Goal: Task Accomplishment & Management: Manage account settings

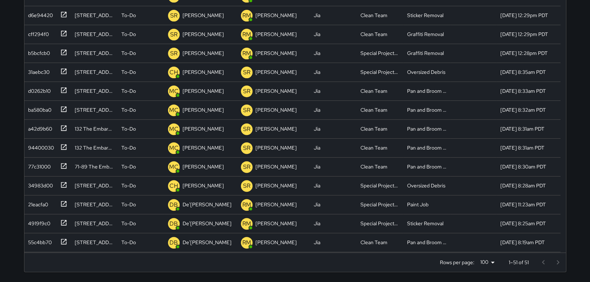
scroll to position [277, 0]
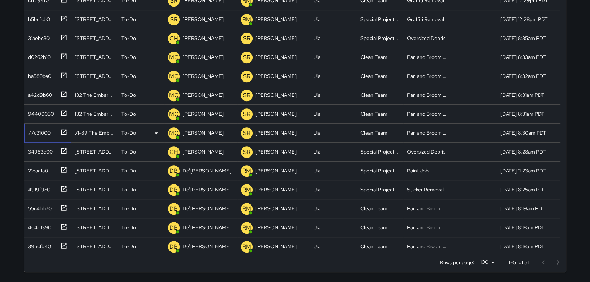
click at [63, 132] on icon at bounding box center [63, 131] width 5 height 5
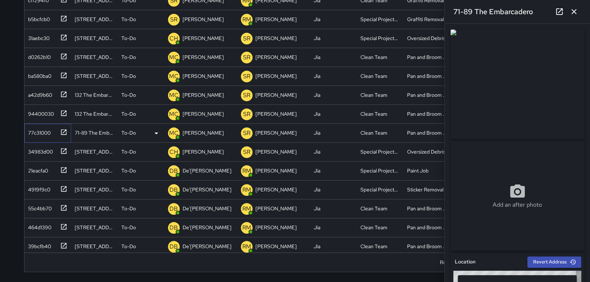
type input "**********"
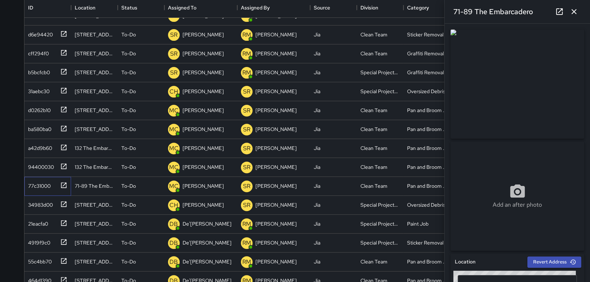
scroll to position [92, 0]
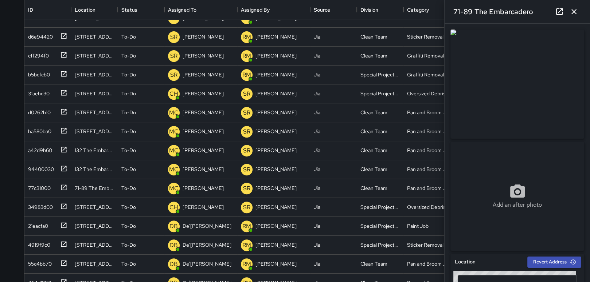
drag, startPoint x: 583, startPoint y: 92, endPoint x: 587, endPoint y: 70, distance: 21.8
click at [587, 70] on div "**********" at bounding box center [517, 153] width 145 height 259
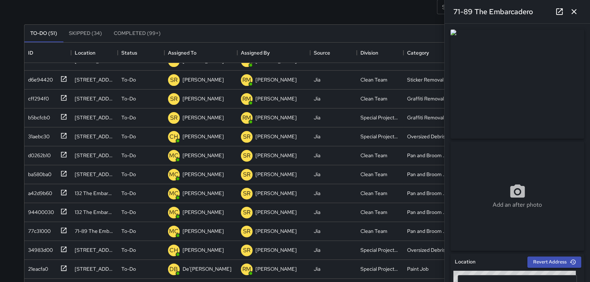
scroll to position [45, 0]
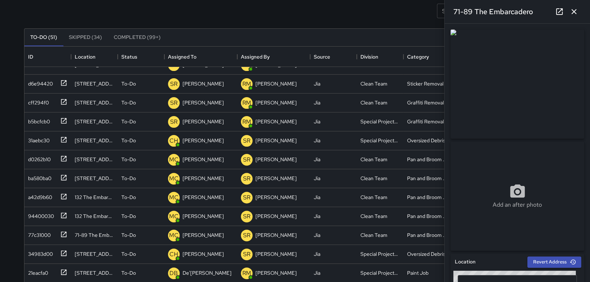
click at [576, 11] on icon "button" at bounding box center [574, 11] width 9 height 9
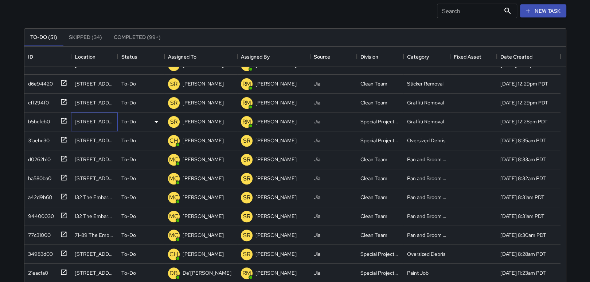
click at [86, 122] on div "[STREET_ADDRESS][PERSON_NAME]" at bounding box center [94, 121] width 39 height 7
click at [63, 120] on icon at bounding box center [63, 120] width 7 height 7
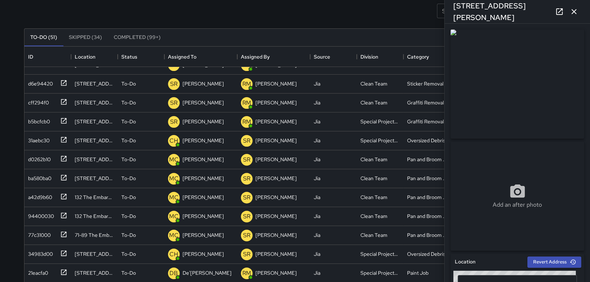
click at [578, 11] on icon "button" at bounding box center [574, 11] width 9 height 9
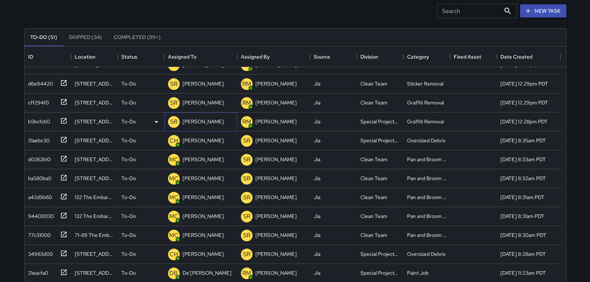
click at [207, 120] on p "[PERSON_NAME]" at bounding box center [203, 121] width 41 height 7
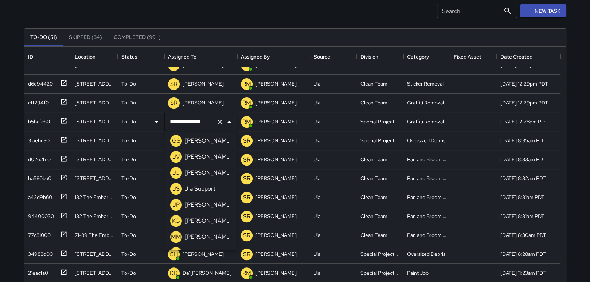
scroll to position [505, 0]
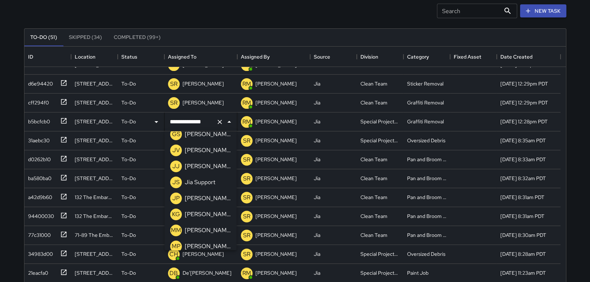
click at [208, 217] on p "[PERSON_NAME]" at bounding box center [208, 214] width 46 height 9
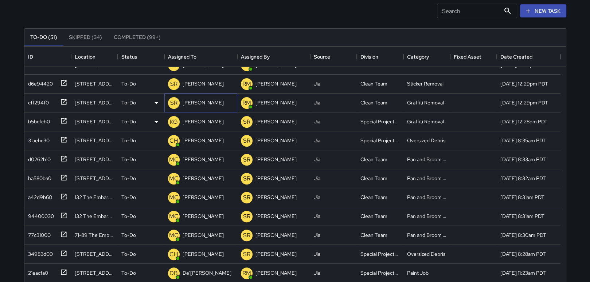
click at [192, 104] on p "[PERSON_NAME]" at bounding box center [203, 102] width 41 height 7
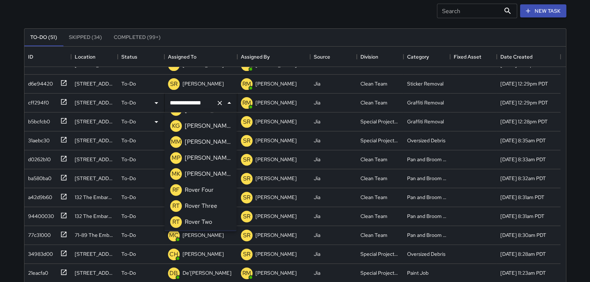
scroll to position [560, 0]
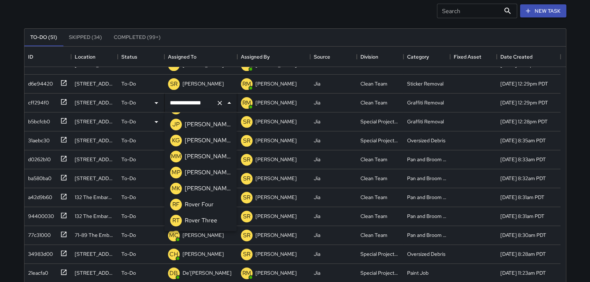
click at [217, 142] on p "[PERSON_NAME]" at bounding box center [208, 140] width 46 height 9
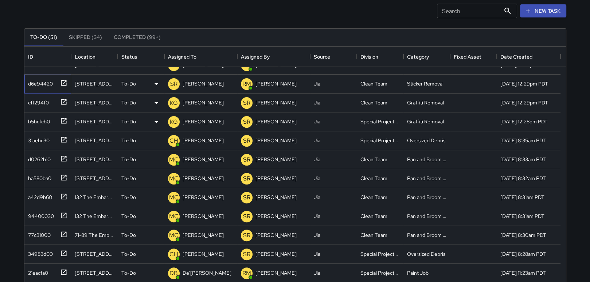
click at [63, 80] on icon at bounding box center [63, 82] width 5 height 5
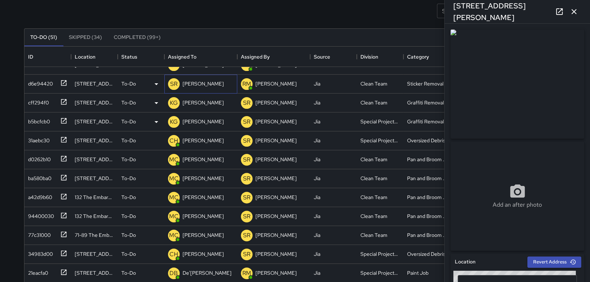
click at [202, 82] on p "[PERSON_NAME]" at bounding box center [203, 83] width 41 height 7
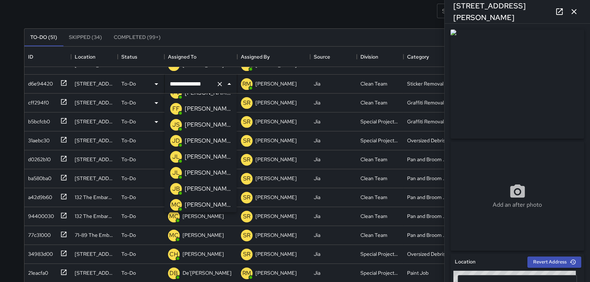
scroll to position [130, 0]
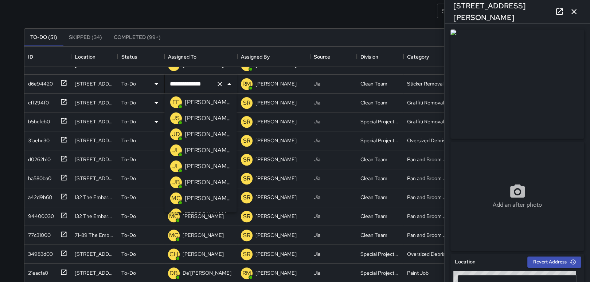
click at [215, 197] on p "[PERSON_NAME]" at bounding box center [208, 198] width 46 height 9
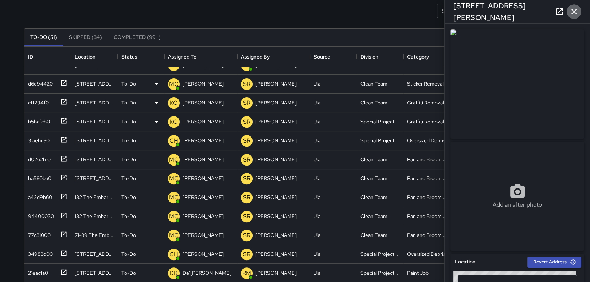
click at [575, 10] on icon "button" at bounding box center [573, 11] width 5 height 5
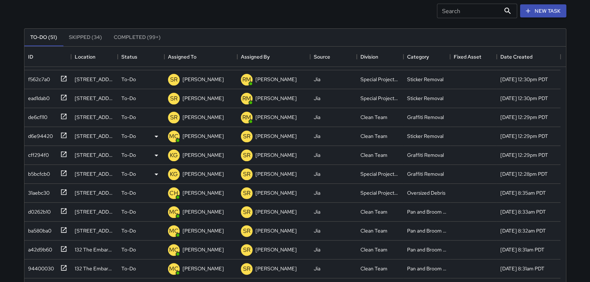
scroll to position [210, 0]
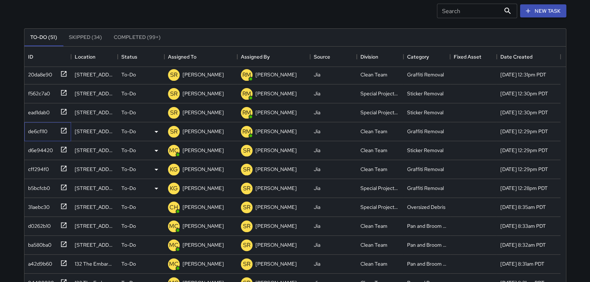
click at [62, 128] on icon at bounding box center [63, 130] width 5 height 5
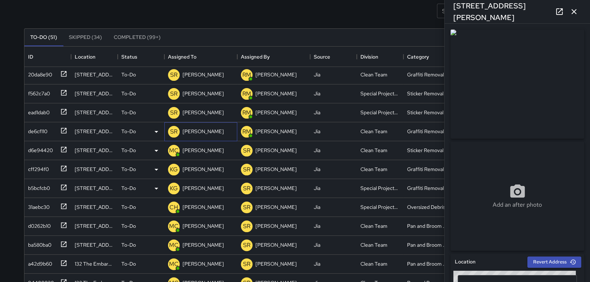
click at [201, 129] on p "[PERSON_NAME]" at bounding box center [203, 131] width 41 height 7
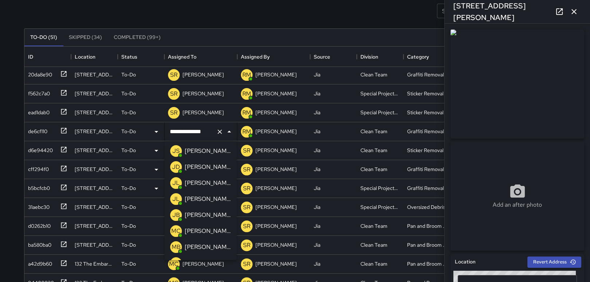
scroll to position [160, 0]
click at [207, 215] on p "[PERSON_NAME]" at bounding box center [208, 216] width 46 height 9
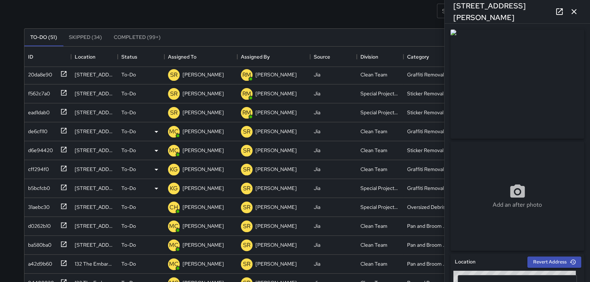
click at [574, 6] on button "button" at bounding box center [574, 11] width 15 height 15
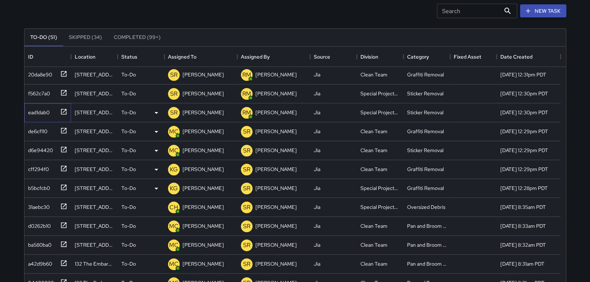
click at [57, 110] on div at bounding box center [62, 111] width 10 height 12
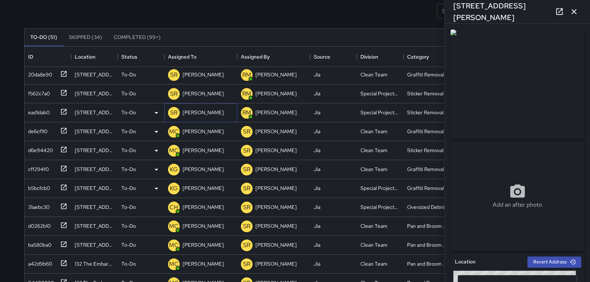
click at [210, 111] on p "[PERSON_NAME]" at bounding box center [203, 112] width 41 height 7
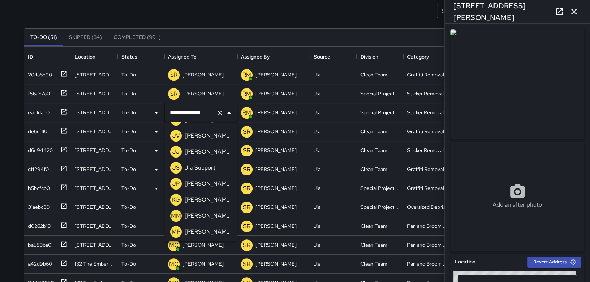
scroll to position [514, 0]
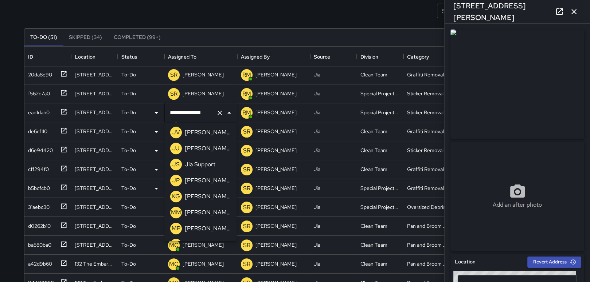
click at [206, 196] on p "[PERSON_NAME]" at bounding box center [208, 196] width 46 height 9
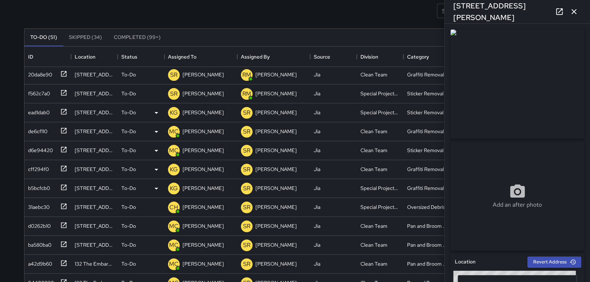
click at [573, 8] on icon "button" at bounding box center [574, 11] width 9 height 9
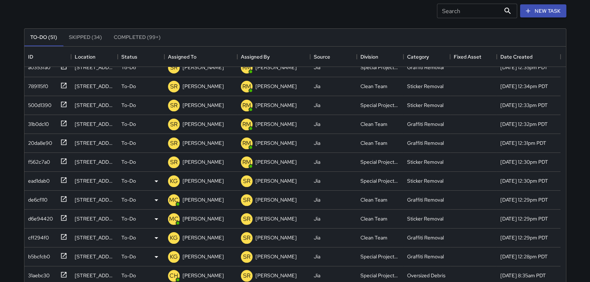
scroll to position [137, 0]
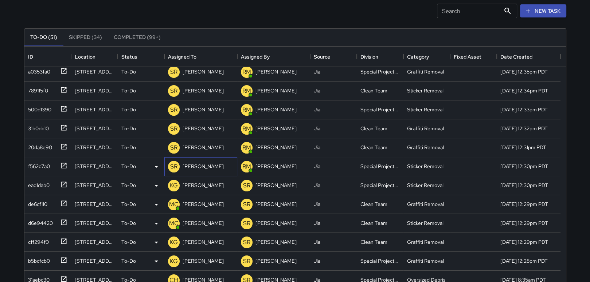
click at [206, 165] on p "[PERSON_NAME]" at bounding box center [203, 166] width 41 height 7
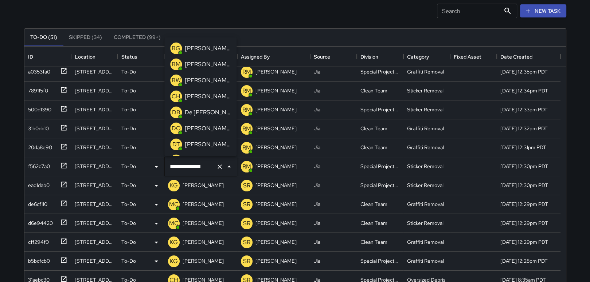
scroll to position [589, 0]
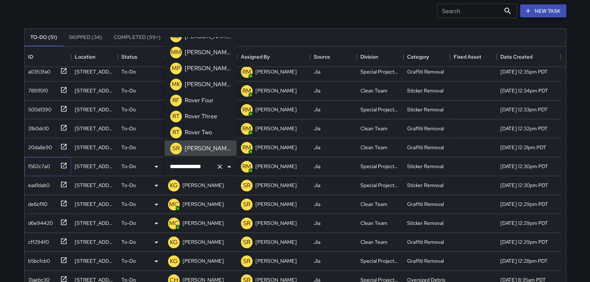
click at [62, 164] on icon at bounding box center [63, 165] width 7 height 7
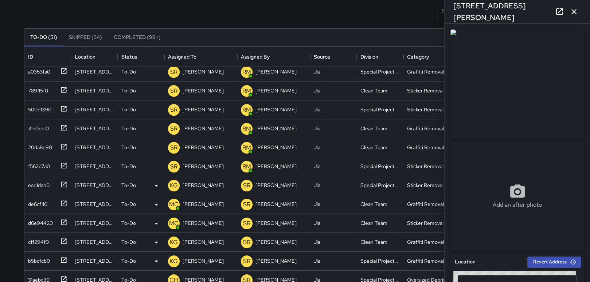
click at [578, 9] on button "button" at bounding box center [574, 11] width 15 height 15
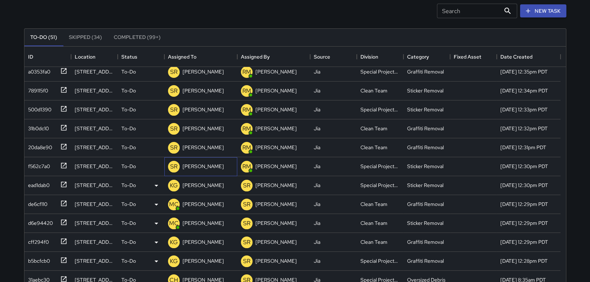
click at [213, 170] on div "[PERSON_NAME]" at bounding box center [203, 166] width 44 height 10
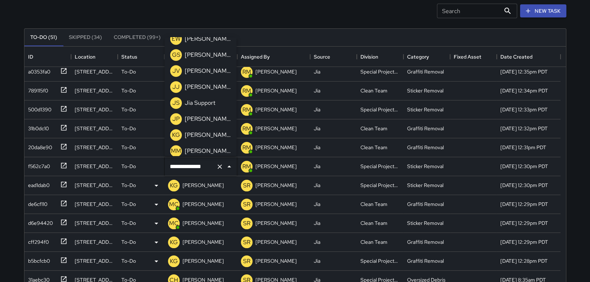
scroll to position [505, 0]
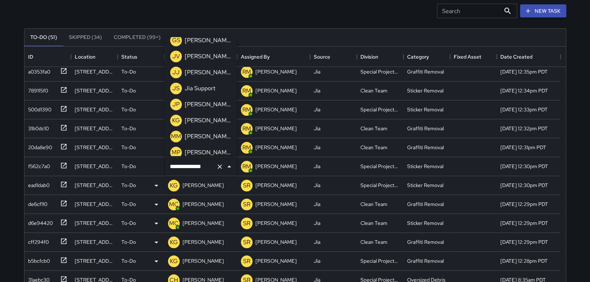
click at [217, 120] on p "[PERSON_NAME]" at bounding box center [208, 120] width 46 height 9
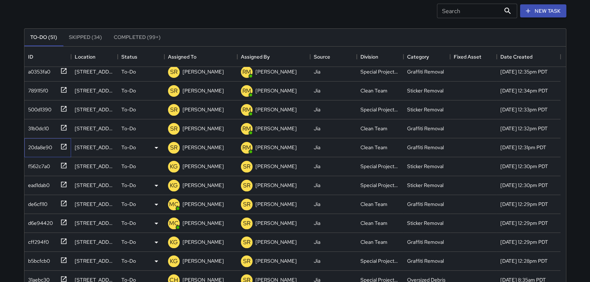
click at [62, 145] on icon at bounding box center [63, 146] width 7 height 7
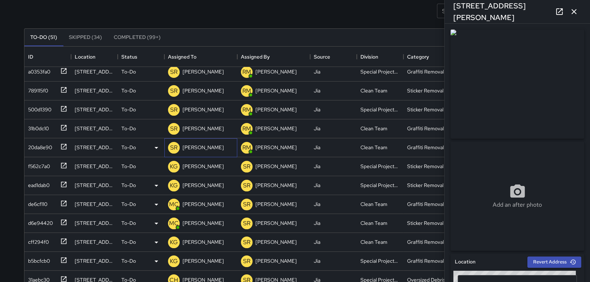
click at [194, 147] on p "[PERSON_NAME]" at bounding box center [203, 147] width 41 height 7
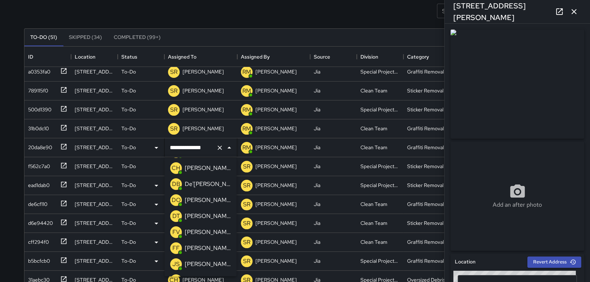
scroll to position [63, 0]
click at [202, 249] on p "[PERSON_NAME]" at bounding box center [208, 250] width 46 height 9
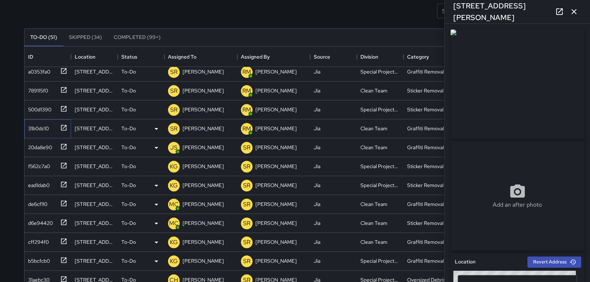
click at [62, 126] on icon at bounding box center [63, 127] width 7 height 7
click at [207, 125] on p "[PERSON_NAME]" at bounding box center [203, 128] width 41 height 7
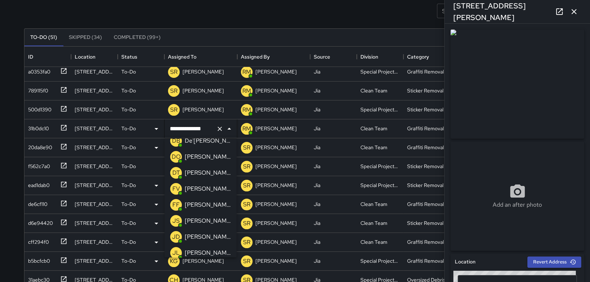
scroll to position [78, 0]
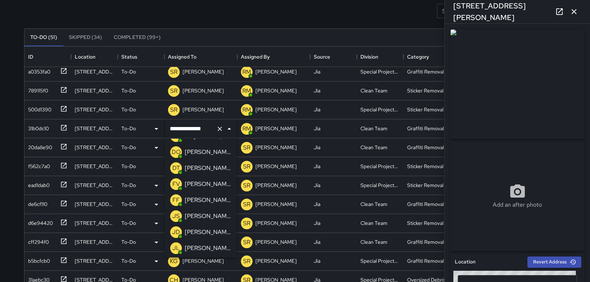
click at [209, 216] on p "[PERSON_NAME]" at bounding box center [208, 216] width 46 height 9
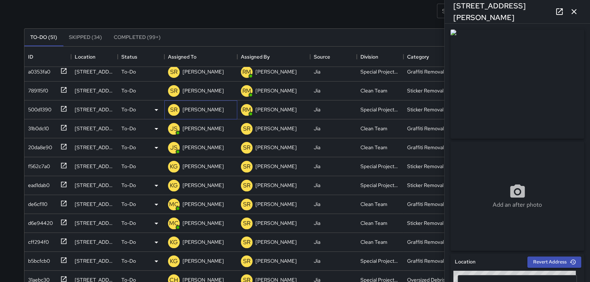
click at [184, 108] on p "[PERSON_NAME]" at bounding box center [203, 109] width 41 height 7
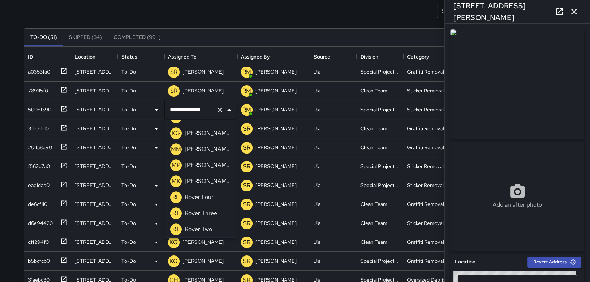
scroll to position [555, 0]
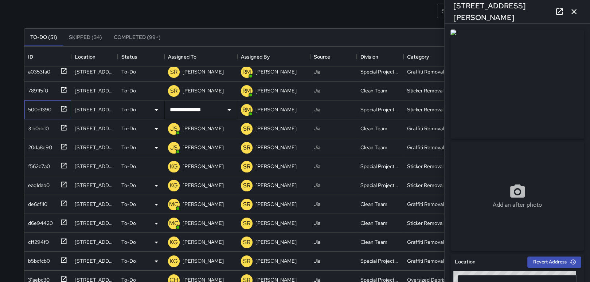
click at [63, 107] on icon at bounding box center [63, 108] width 7 height 7
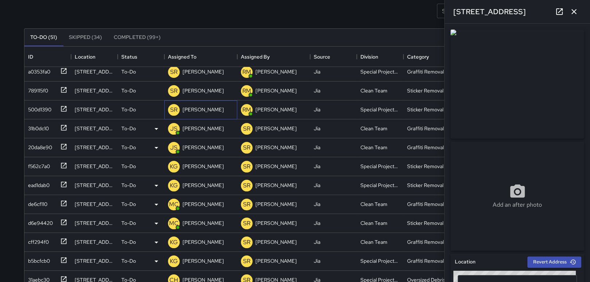
click at [209, 110] on p "[PERSON_NAME]" at bounding box center [203, 109] width 41 height 7
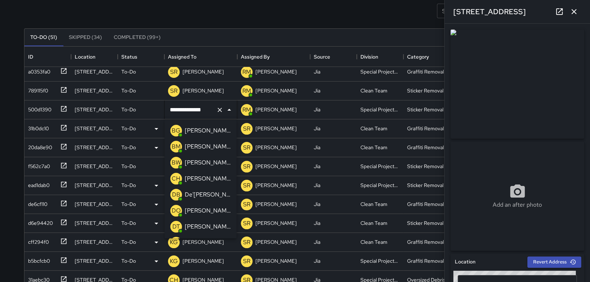
scroll to position [589, 0]
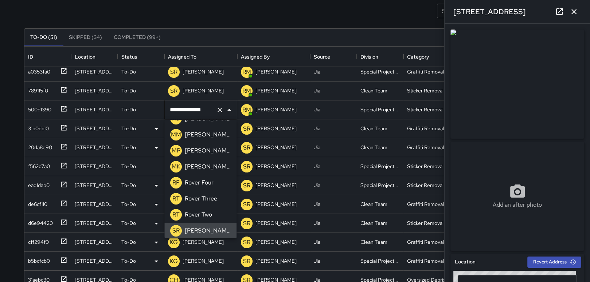
click at [575, 8] on icon "button" at bounding box center [574, 11] width 9 height 9
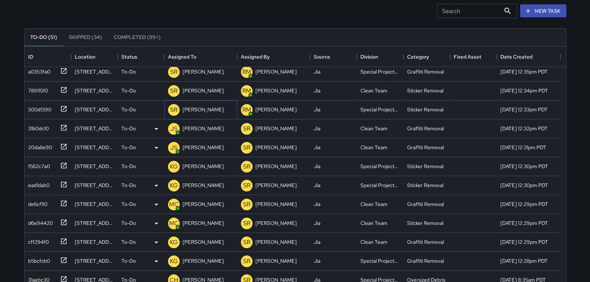
click at [216, 104] on div "SR [PERSON_NAME]" at bounding box center [200, 110] width 73 height 19
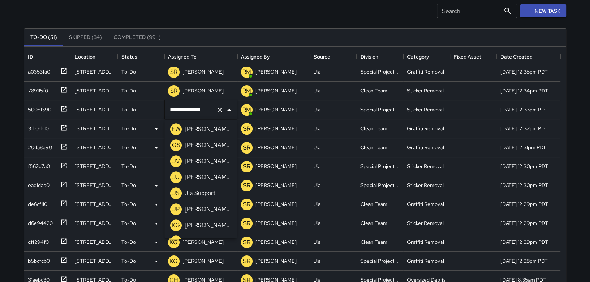
scroll to position [473, 0]
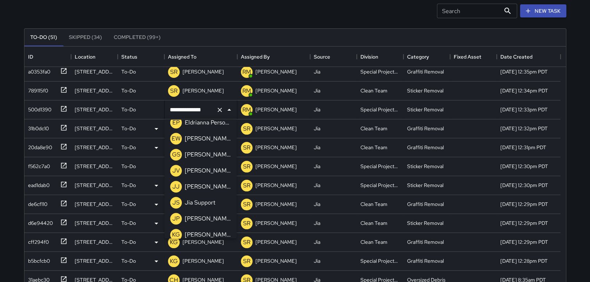
click at [214, 236] on p "[PERSON_NAME]" at bounding box center [208, 235] width 46 height 9
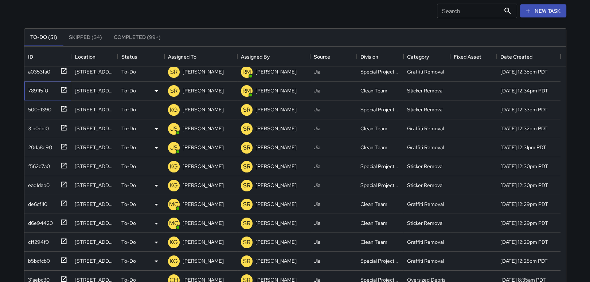
click at [63, 86] on icon at bounding box center [63, 89] width 7 height 7
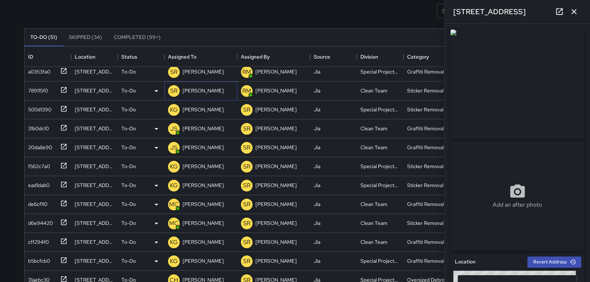
click at [196, 91] on p "[PERSON_NAME]" at bounding box center [203, 90] width 41 height 7
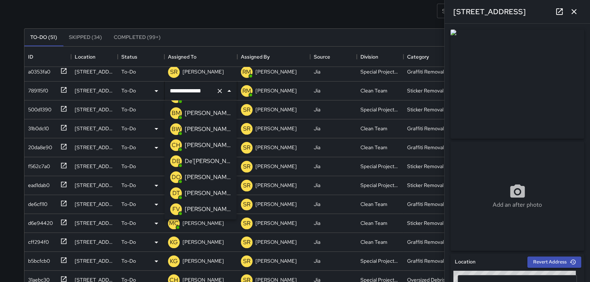
scroll to position [63, 0]
click at [211, 194] on p "[PERSON_NAME]" at bounding box center [208, 193] width 46 height 9
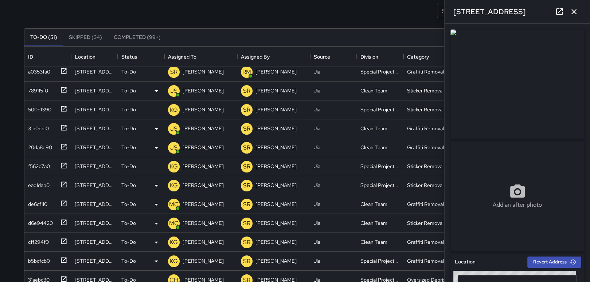
click at [575, 14] on icon "button" at bounding box center [574, 11] width 9 height 9
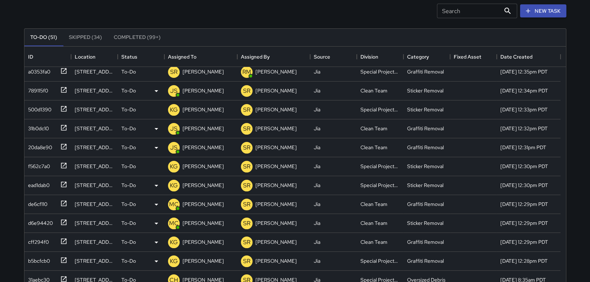
scroll to position [33, 0]
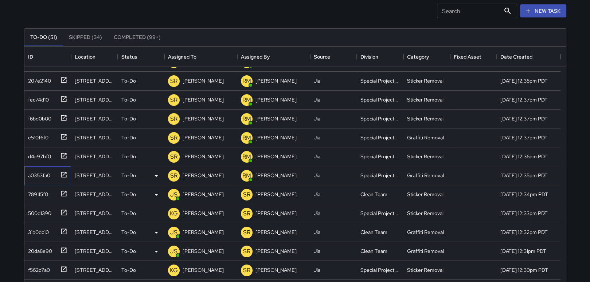
click at [63, 172] on icon at bounding box center [63, 174] width 5 height 5
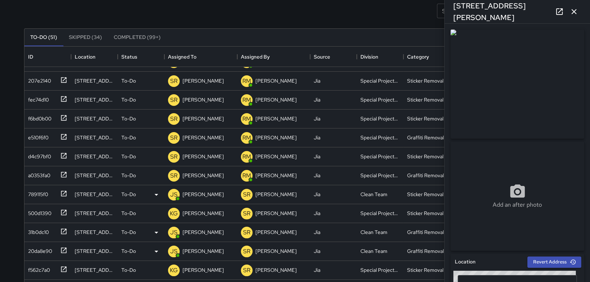
click at [577, 9] on icon "button" at bounding box center [574, 11] width 9 height 9
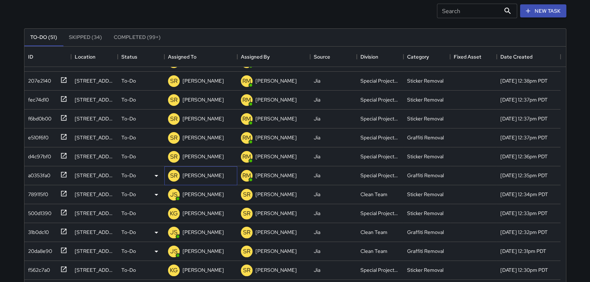
click at [201, 176] on p "[PERSON_NAME]" at bounding box center [203, 175] width 41 height 7
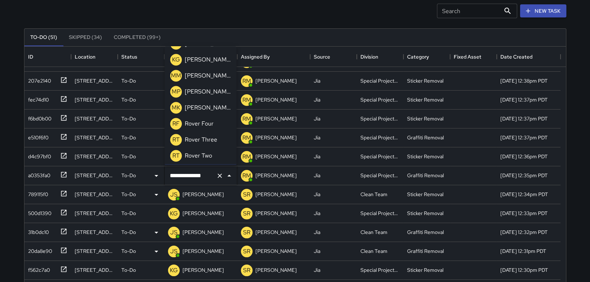
scroll to position [531, 0]
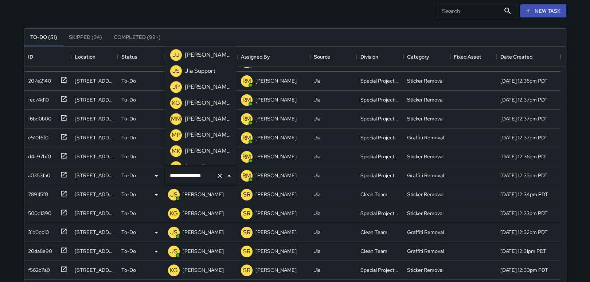
click at [208, 105] on p "[PERSON_NAME]" at bounding box center [208, 103] width 46 height 9
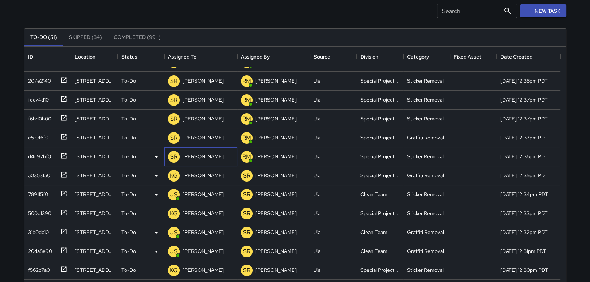
click at [193, 157] on p "[PERSON_NAME]" at bounding box center [203, 156] width 41 height 7
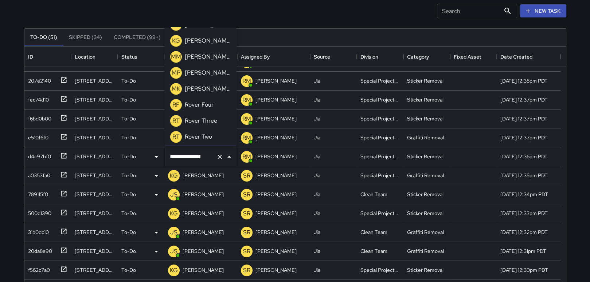
scroll to position [527, 0]
click at [204, 89] on p "[PERSON_NAME]" at bounding box center [208, 89] width 46 height 9
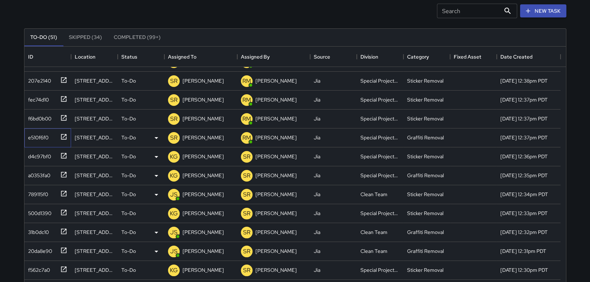
click at [63, 135] on icon at bounding box center [63, 136] width 7 height 7
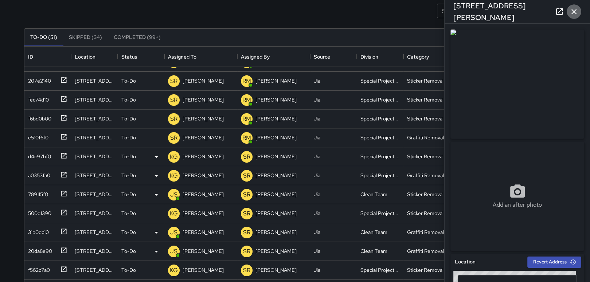
click at [575, 9] on icon "button" at bounding box center [574, 11] width 9 height 9
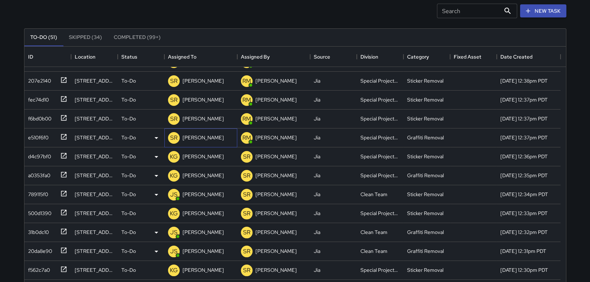
click at [211, 141] on p "[PERSON_NAME]" at bounding box center [203, 137] width 41 height 7
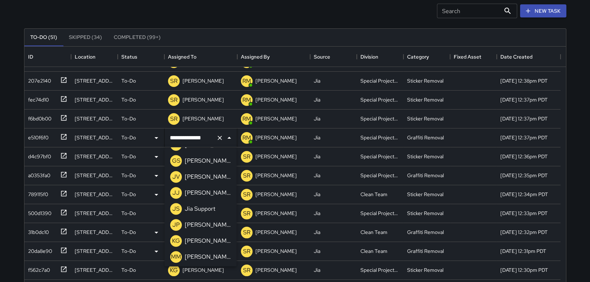
scroll to position [519, 0]
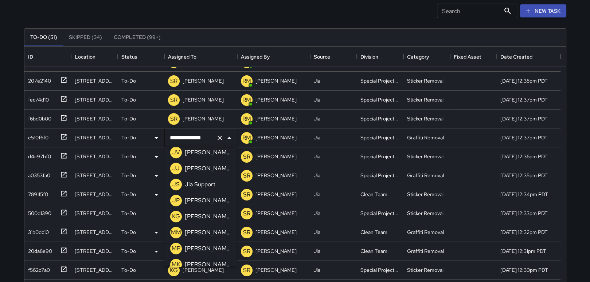
click at [204, 221] on div "[PERSON_NAME]" at bounding box center [207, 217] width 49 height 12
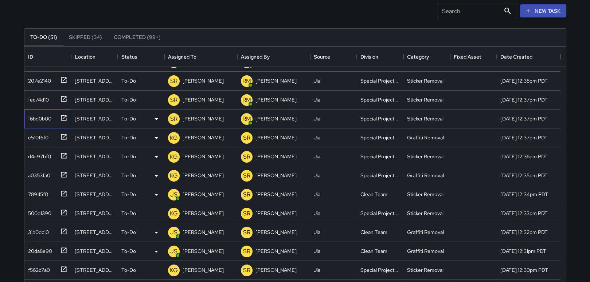
click at [59, 117] on div at bounding box center [62, 118] width 10 height 12
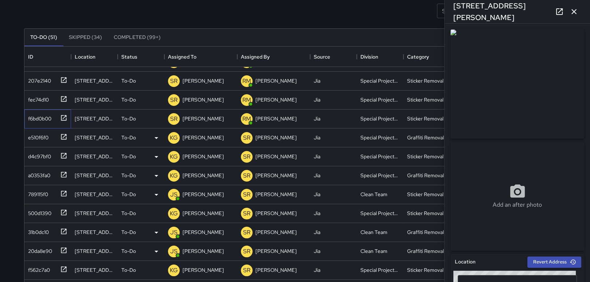
scroll to position [52, 0]
click at [574, 12] on icon "button" at bounding box center [574, 11] width 9 height 9
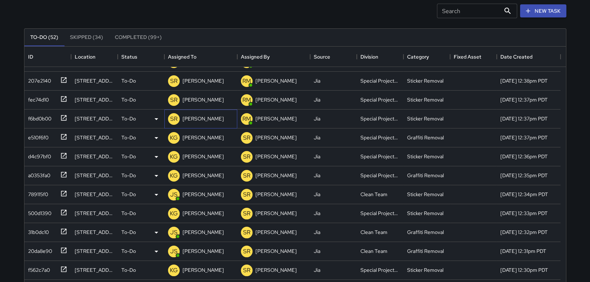
click at [196, 119] on p "[PERSON_NAME]" at bounding box center [203, 118] width 41 height 7
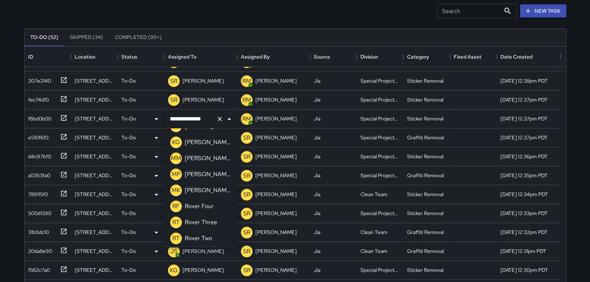
scroll to position [546, 0]
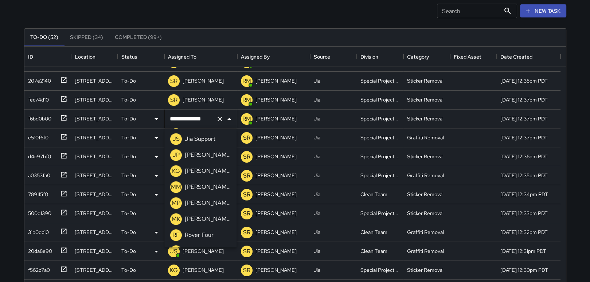
click at [216, 171] on p "[PERSON_NAME]" at bounding box center [208, 171] width 46 height 9
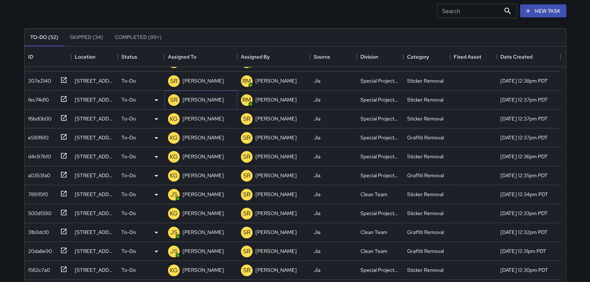
click at [201, 99] on p "[PERSON_NAME]" at bounding box center [203, 99] width 41 height 7
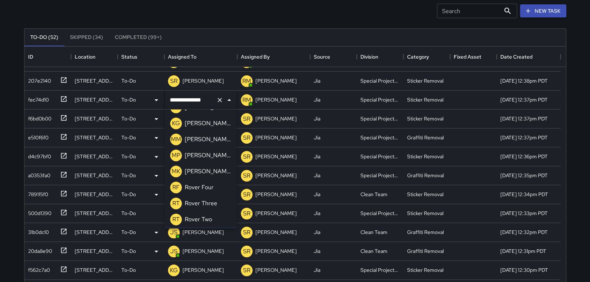
scroll to position [555, 0]
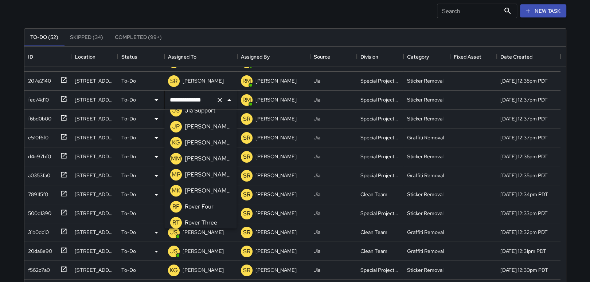
click at [207, 142] on p "[PERSON_NAME]" at bounding box center [208, 142] width 46 height 9
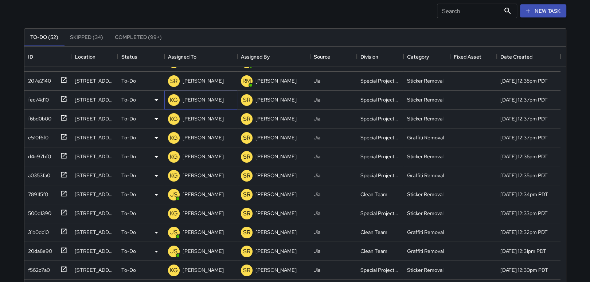
scroll to position [0, 0]
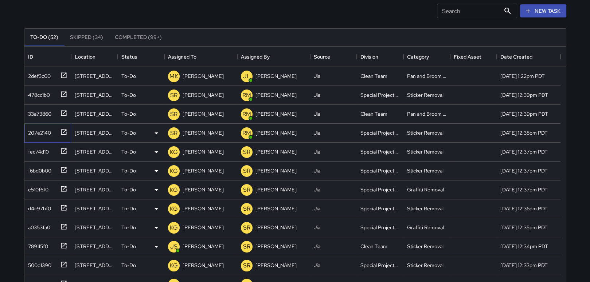
click at [62, 131] on icon at bounding box center [63, 132] width 7 height 7
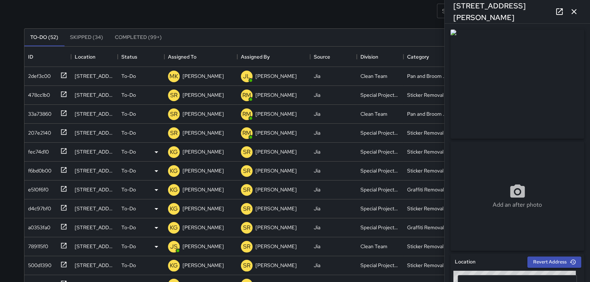
click at [572, 12] on icon "button" at bounding box center [574, 11] width 9 height 9
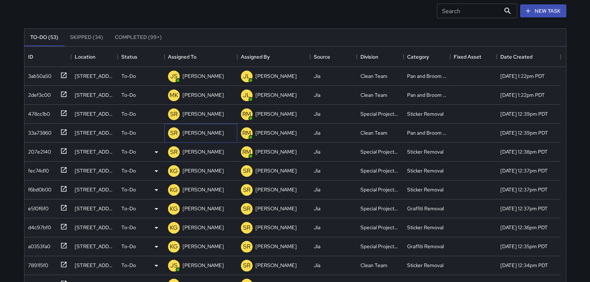
click at [208, 133] on p "[PERSON_NAME]" at bounding box center [203, 132] width 41 height 7
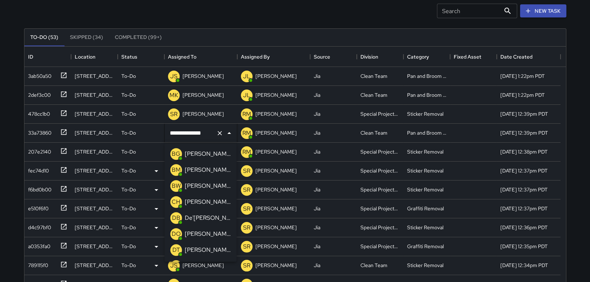
click at [211, 151] on p "[PERSON_NAME]" at bounding box center [208, 154] width 46 height 9
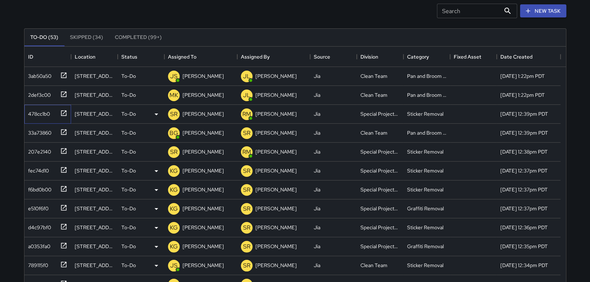
click at [65, 110] on icon at bounding box center [63, 113] width 7 height 7
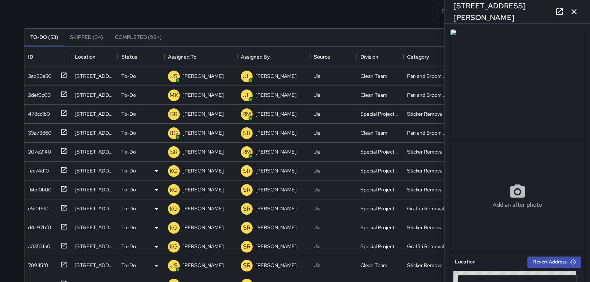
click at [576, 9] on icon "button" at bounding box center [573, 11] width 5 height 5
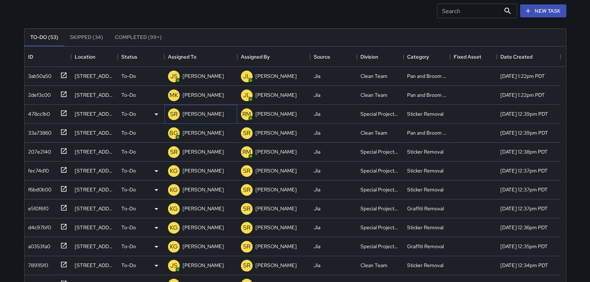
click at [190, 113] on p "[PERSON_NAME]" at bounding box center [203, 113] width 41 height 7
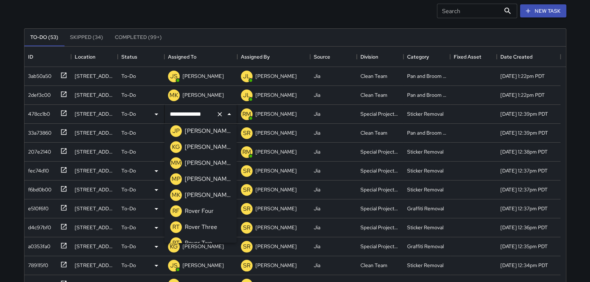
scroll to position [551, 0]
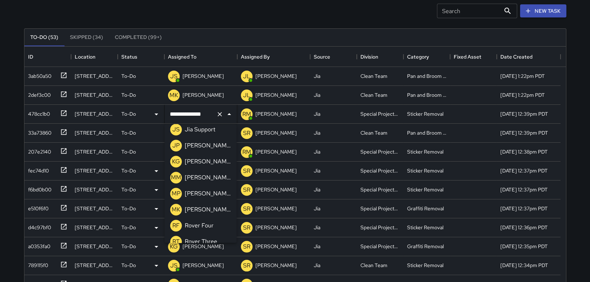
click at [208, 163] on p "[PERSON_NAME]" at bounding box center [208, 161] width 46 height 9
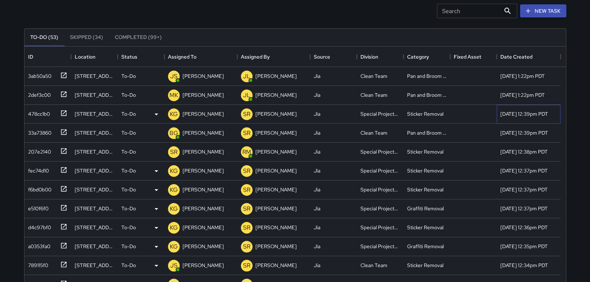
drag, startPoint x: 559, startPoint y: 118, endPoint x: 559, endPoint y: 104, distance: 14.2
click at [559, 105] on div "[DATE] 12:39pm PDT" at bounding box center [529, 114] width 64 height 19
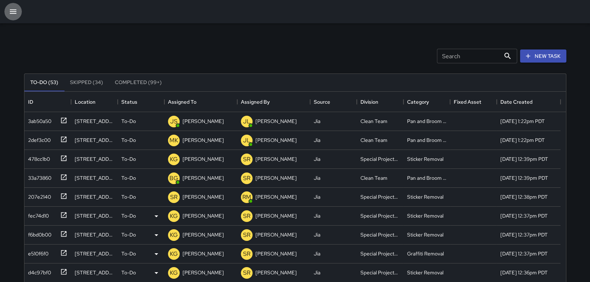
click at [15, 11] on icon "button" at bounding box center [13, 11] width 7 height 4
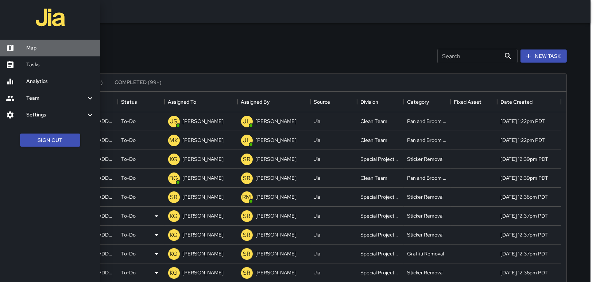
click at [33, 52] on h6 "Map" at bounding box center [60, 48] width 68 height 8
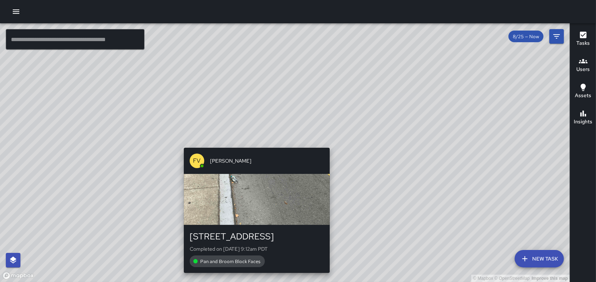
drag, startPoint x: 247, startPoint y: 124, endPoint x: 255, endPoint y: 145, distance: 23.1
click at [255, 145] on div "© Mapbox © OpenStreetMap Improve this map FV [PERSON_NAME] [STREET_ADDRESS] Com…" at bounding box center [284, 152] width 569 height 259
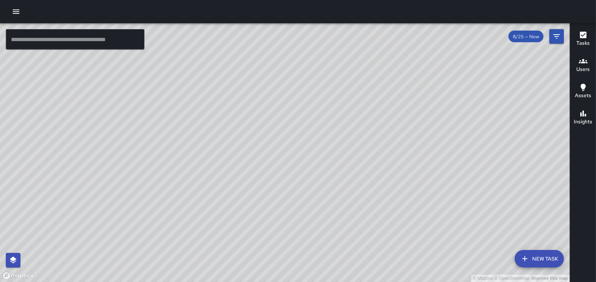
drag, startPoint x: 257, startPoint y: 168, endPoint x: 260, endPoint y: 175, distance: 7.5
click at [260, 175] on div "© Mapbox © OpenStreetMap Improve this map MK [PERSON_NAME] [STREET_ADDRESS][US_…" at bounding box center [284, 152] width 569 height 259
drag, startPoint x: 266, startPoint y: 176, endPoint x: 284, endPoint y: 224, distance: 50.4
click at [284, 224] on div "© Mapbox © OpenStreetMap Improve this map" at bounding box center [284, 152] width 569 height 259
drag, startPoint x: 293, startPoint y: 216, endPoint x: 297, endPoint y: 195, distance: 21.4
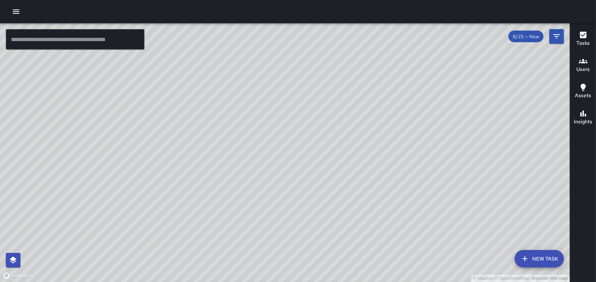
click at [297, 195] on div "© Mapbox © OpenStreetMap Improve this map" at bounding box center [284, 152] width 569 height 259
drag, startPoint x: 286, startPoint y: 204, endPoint x: 338, endPoint y: 137, distance: 83.9
click at [338, 137] on div "© Mapbox © OpenStreetMap Improve this map" at bounding box center [284, 152] width 569 height 259
drag, startPoint x: 278, startPoint y: 232, endPoint x: 288, endPoint y: 126, distance: 106.5
click at [288, 126] on div "© Mapbox © OpenStreetMap Improve this map" at bounding box center [284, 152] width 569 height 259
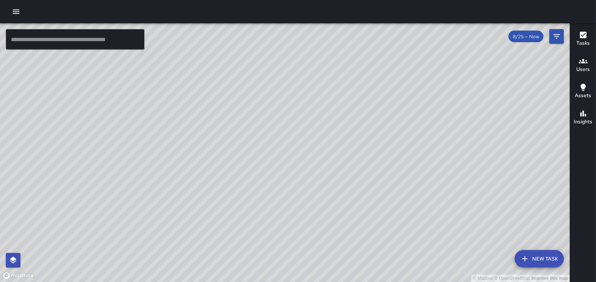
drag, startPoint x: 285, startPoint y: 128, endPoint x: 294, endPoint y: 207, distance: 78.8
click at [294, 207] on div "© Mapbox © OpenStreetMap Improve this map" at bounding box center [284, 152] width 569 height 259
click at [17, 9] on icon "button" at bounding box center [16, 11] width 9 height 9
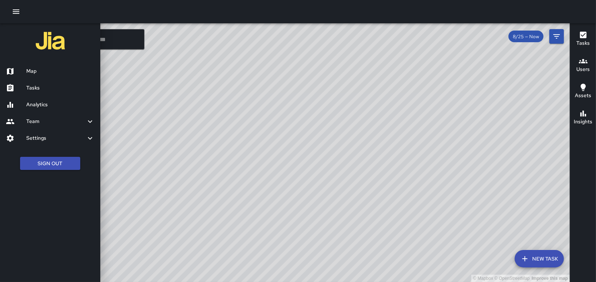
click at [33, 90] on h6 "Tasks" at bounding box center [60, 88] width 68 height 8
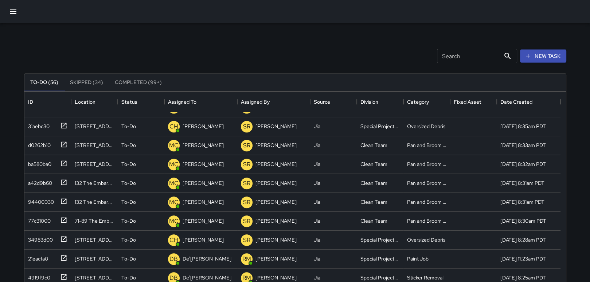
scroll to position [437, 0]
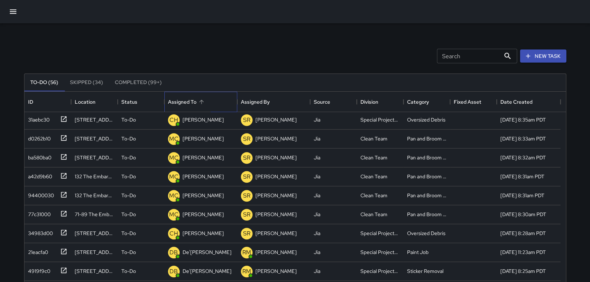
click at [184, 102] on div "Assigned To" at bounding box center [182, 102] width 28 height 20
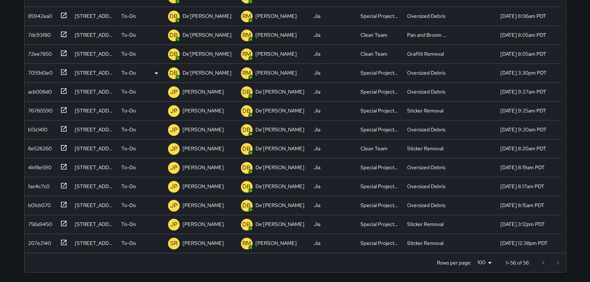
scroll to position [148, 0]
click at [557, 260] on div at bounding box center [550, 262] width 29 height 15
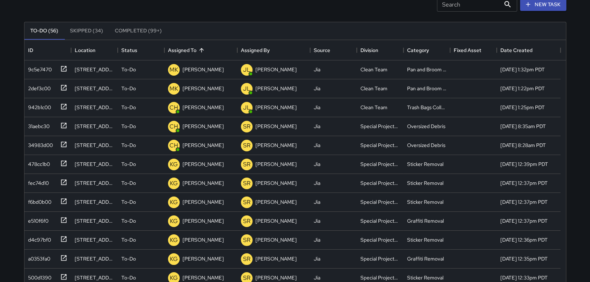
scroll to position [38, 0]
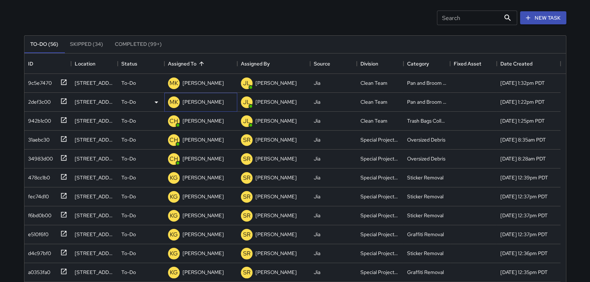
click at [193, 104] on p "[PERSON_NAME]" at bounding box center [203, 101] width 41 height 7
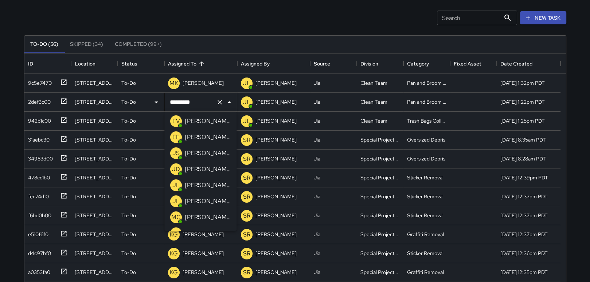
scroll to position [114, 0]
click at [196, 146] on li "JS [PERSON_NAME]" at bounding box center [200, 154] width 72 height 16
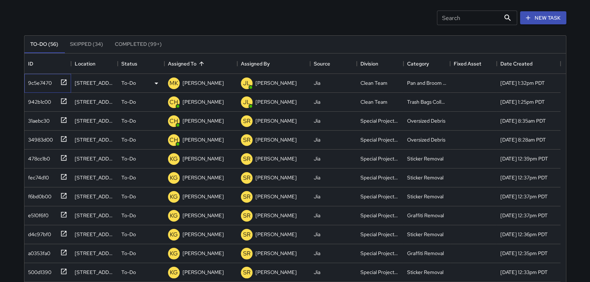
click at [67, 80] on icon at bounding box center [63, 82] width 7 height 7
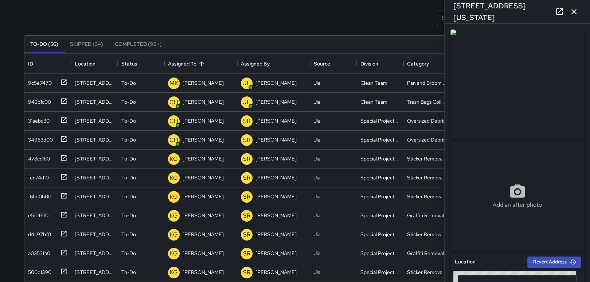
click at [236, 36] on div "To-Do (56) Skipped (34) Completed (99+)" at bounding box center [295, 44] width 542 height 17
click at [195, 83] on p "[PERSON_NAME]" at bounding box center [203, 82] width 41 height 7
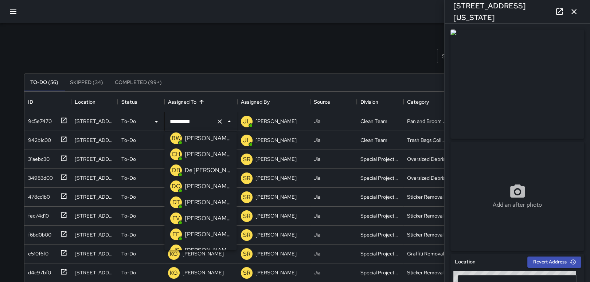
scroll to position [109, 0]
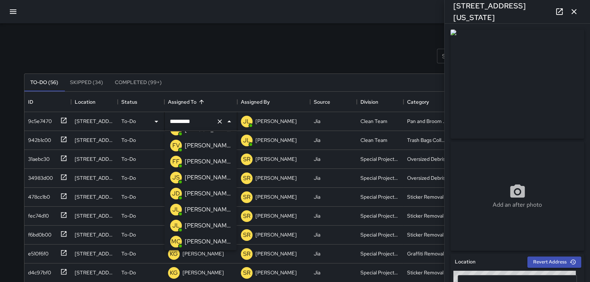
click at [203, 177] on p "[PERSON_NAME]" at bounding box center [208, 177] width 46 height 9
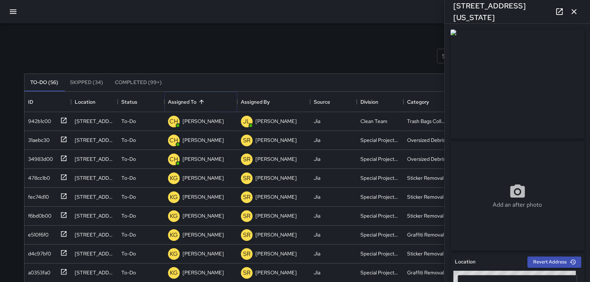
click at [201, 105] on icon "Sort" at bounding box center [201, 102] width 7 height 7
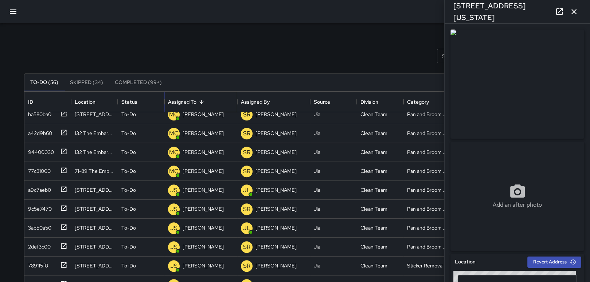
scroll to position [510, 0]
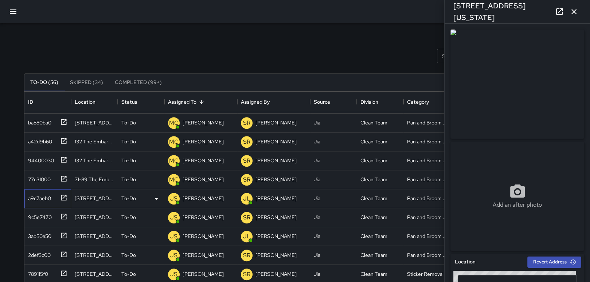
click at [62, 198] on icon at bounding box center [63, 197] width 7 height 7
click at [65, 217] on icon at bounding box center [63, 216] width 7 height 7
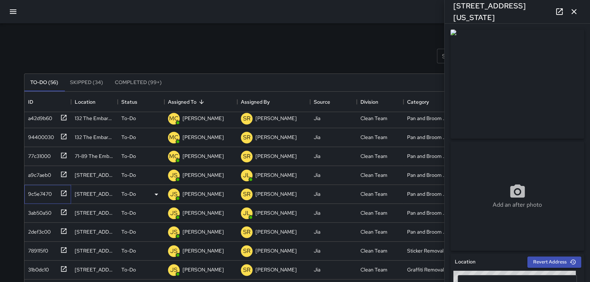
scroll to position [547, 0]
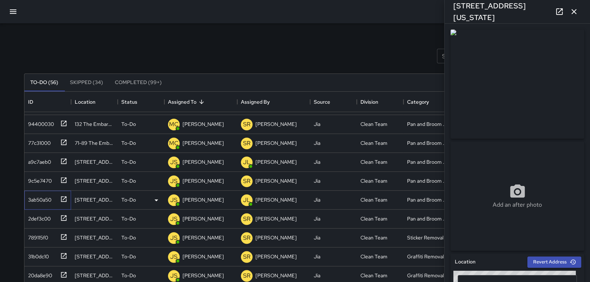
click at [64, 200] on icon at bounding box center [63, 199] width 7 height 7
click at [64, 216] on icon at bounding box center [63, 218] width 7 height 7
click at [194, 202] on p "[PERSON_NAME]" at bounding box center [203, 199] width 41 height 7
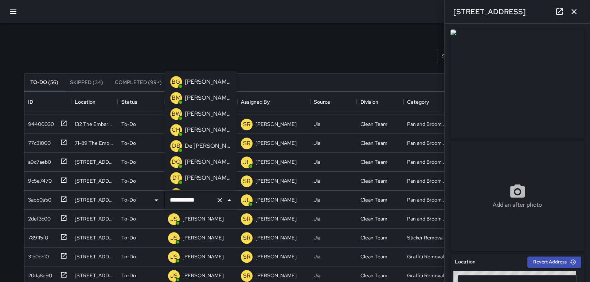
scroll to position [44, 0]
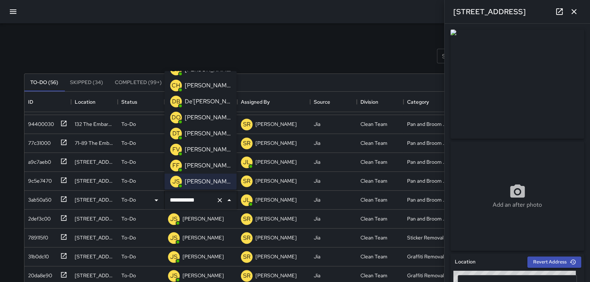
type input "**********"
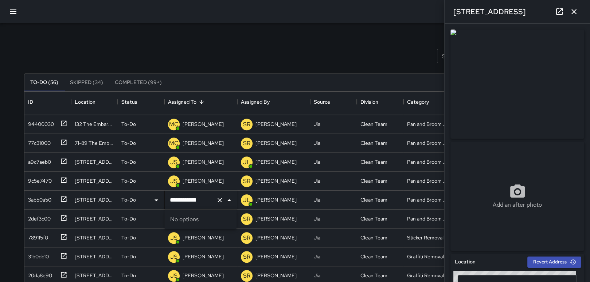
click at [221, 198] on icon "Clear" at bounding box center [220, 200] width 4 height 4
click at [200, 202] on p "[PERSON_NAME]" at bounding box center [203, 199] width 41 height 7
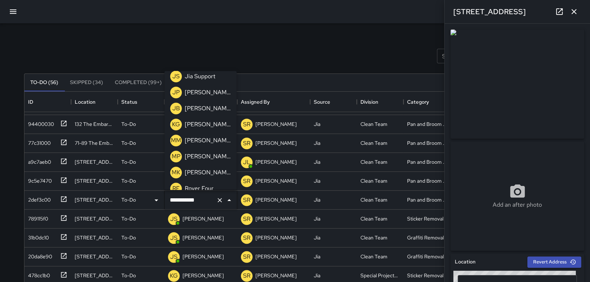
scroll to position [547, 0]
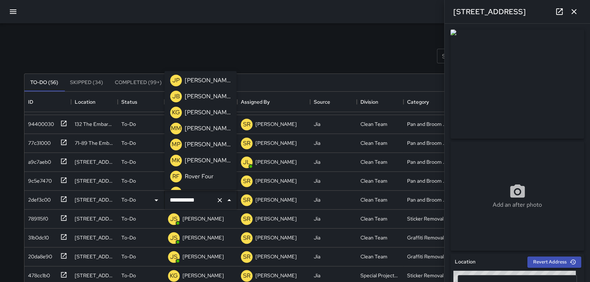
click at [191, 160] on p "[PERSON_NAME]" at bounding box center [208, 160] width 46 height 9
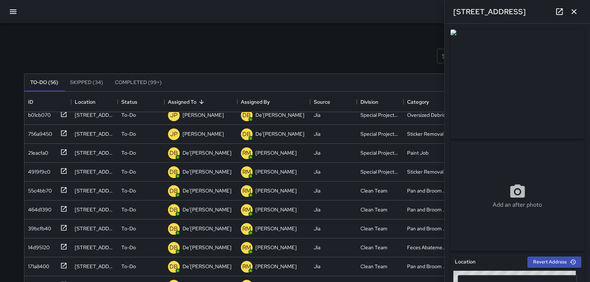
scroll to position [0, 0]
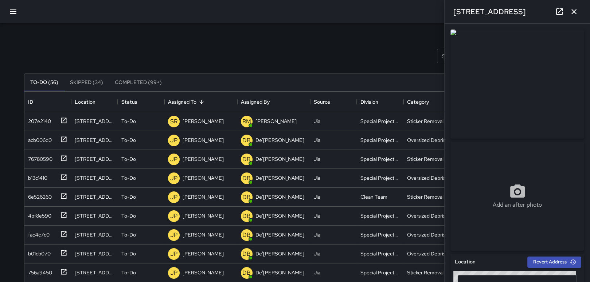
click at [246, 51] on div "Search Search New Task" at bounding box center [295, 56] width 545 height 38
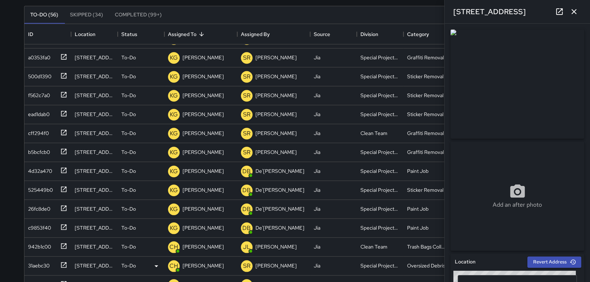
scroll to position [148, 0]
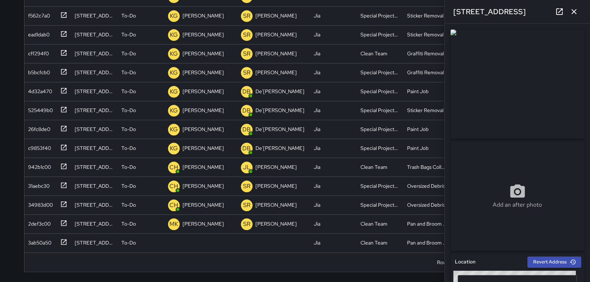
click at [573, 12] on icon "button" at bounding box center [573, 11] width 5 height 5
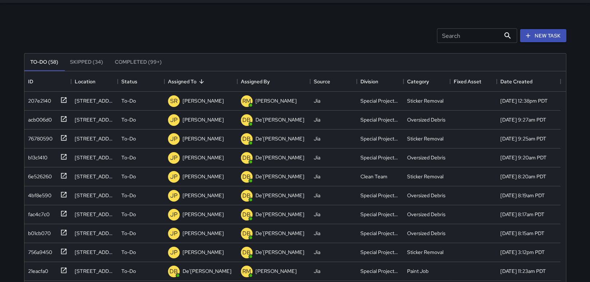
scroll to position [0, 0]
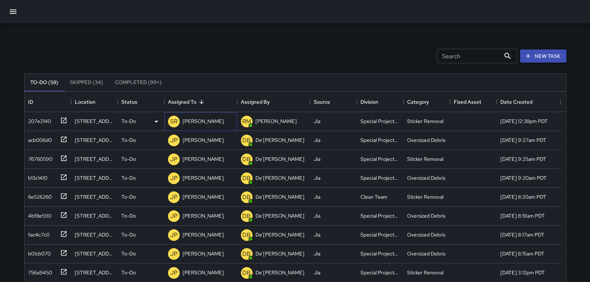
click at [195, 125] on div "[PERSON_NAME]" at bounding box center [203, 121] width 44 height 10
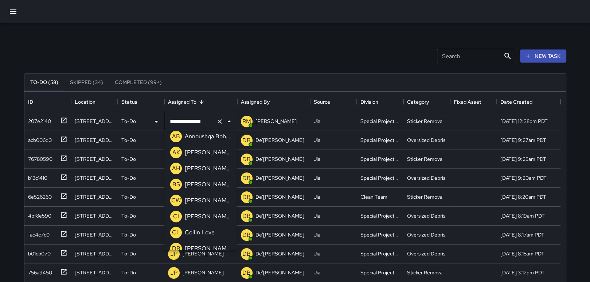
scroll to position [325, 0]
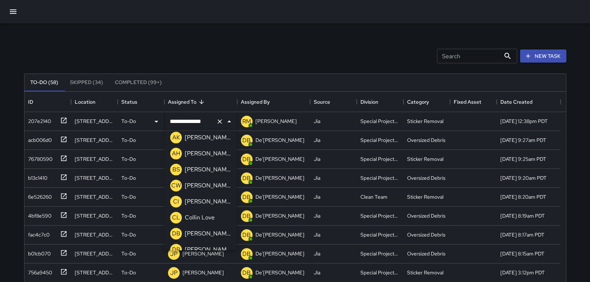
click at [231, 247] on li "DB [PERSON_NAME]" at bounding box center [200, 250] width 72 height 16
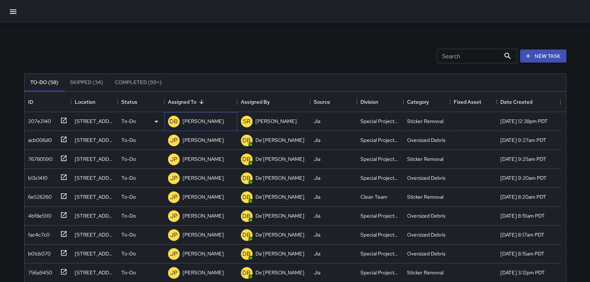
click at [205, 119] on p "[PERSON_NAME]" at bounding box center [203, 121] width 41 height 7
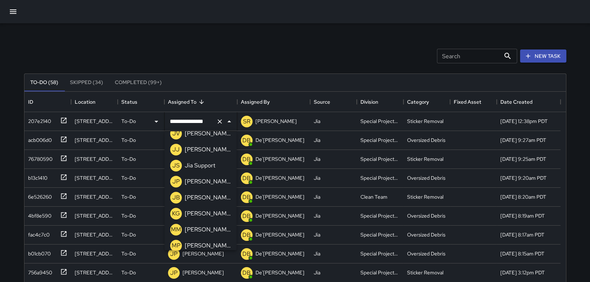
scroll to position [510, 0]
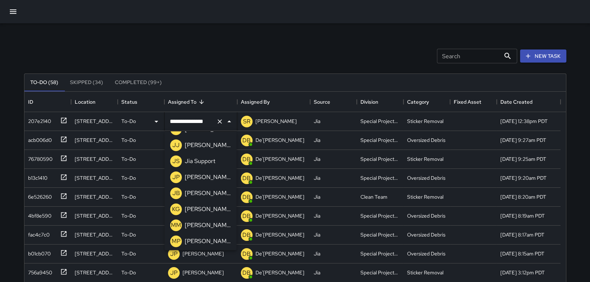
click at [207, 211] on p "[PERSON_NAME]" at bounding box center [208, 210] width 46 height 9
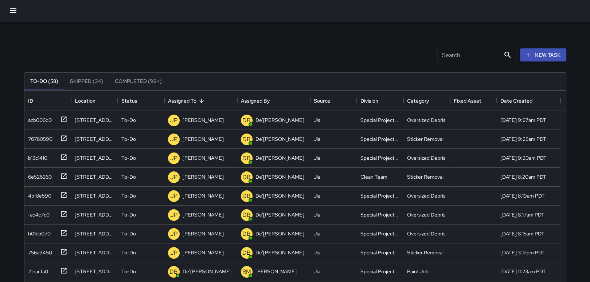
scroll to position [0, 0]
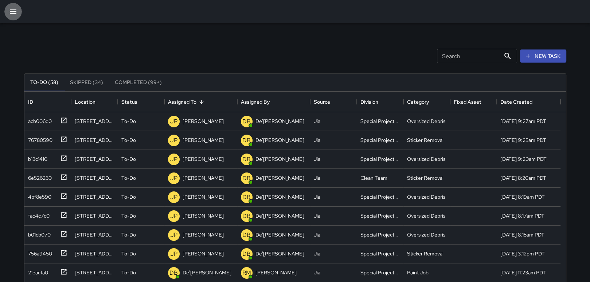
click at [9, 9] on icon "button" at bounding box center [13, 11] width 9 height 9
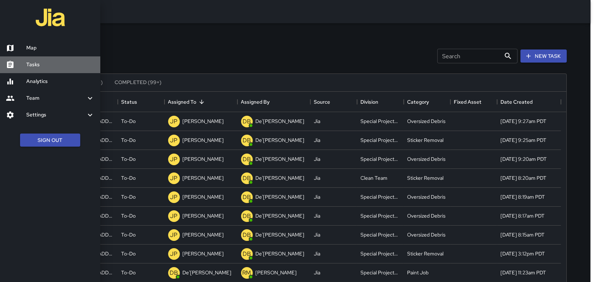
click at [35, 66] on h6 "Tasks" at bounding box center [60, 65] width 68 height 8
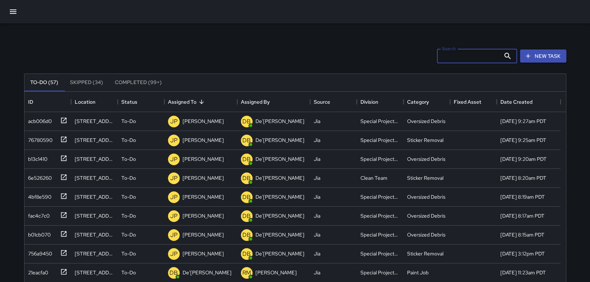
click at [473, 60] on input "Search" at bounding box center [468, 56] width 63 height 15
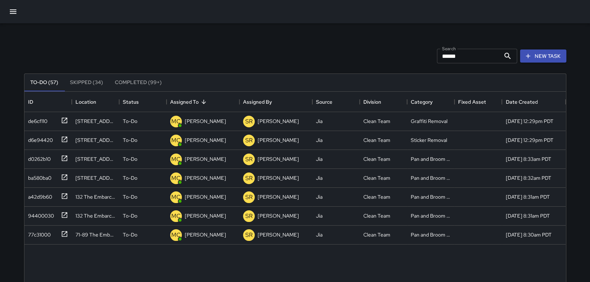
click at [505, 55] on icon at bounding box center [507, 56] width 9 height 9
click at [509, 56] on icon at bounding box center [507, 56] width 9 height 9
click at [476, 57] on input "******" at bounding box center [468, 56] width 63 height 15
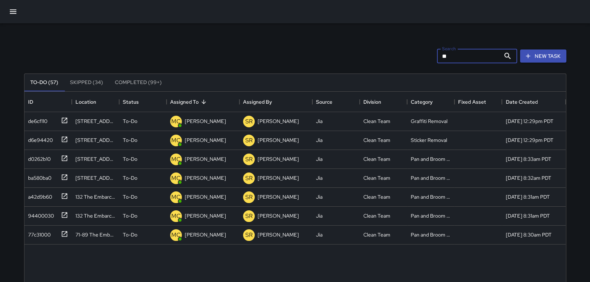
type input "*"
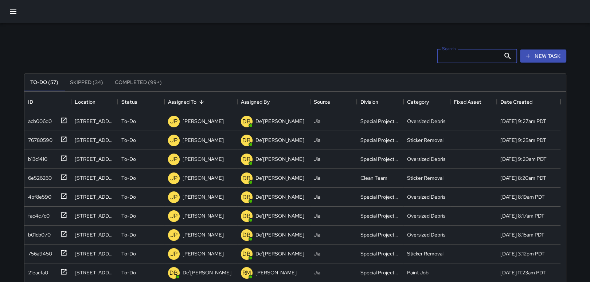
click at [14, 10] on icon "button" at bounding box center [13, 11] width 9 height 9
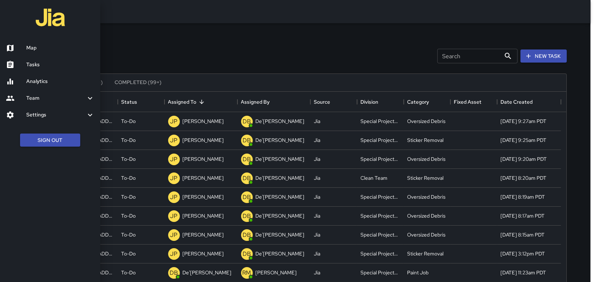
click at [208, 30] on div at bounding box center [298, 141] width 596 height 282
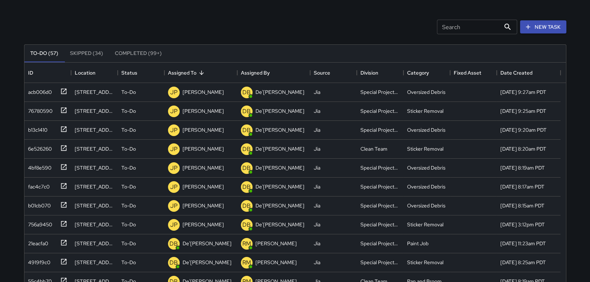
scroll to position [34, 0]
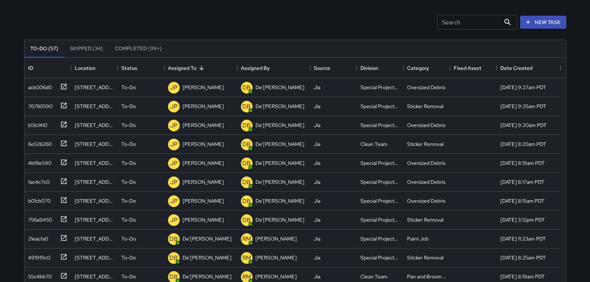
click at [583, 278] on div "Search Search New Task To-Do (57) Skipped (34) Completed (99+) ID Location Stat…" at bounding box center [295, 181] width 590 height 430
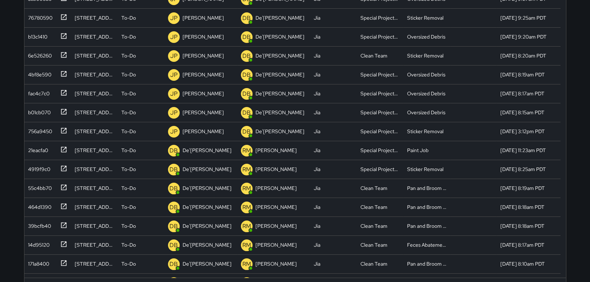
scroll to position [148, 0]
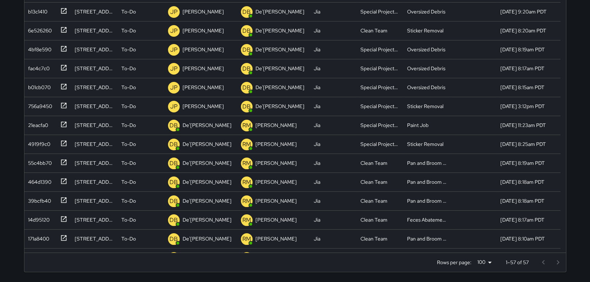
click at [541, 260] on div at bounding box center [550, 262] width 29 height 15
click at [542, 262] on div at bounding box center [550, 262] width 29 height 15
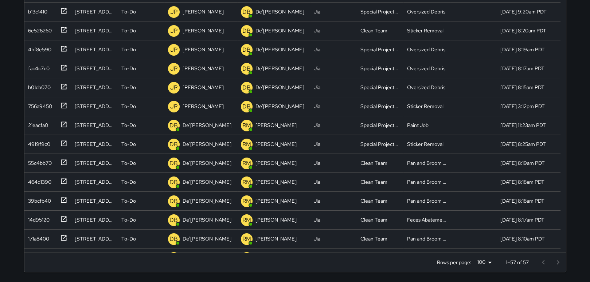
click at [541, 262] on div at bounding box center [550, 262] width 29 height 15
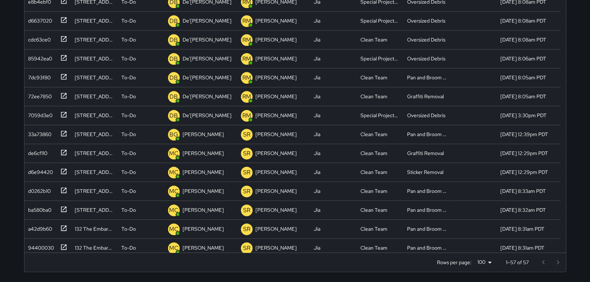
scroll to position [257, 0]
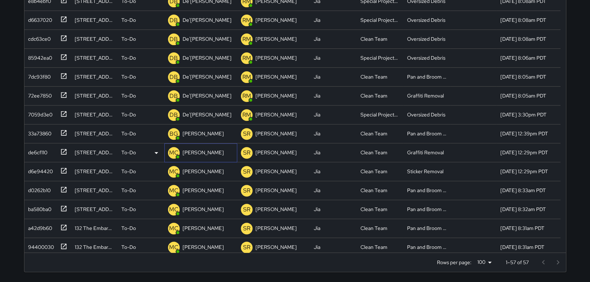
click at [196, 153] on p "[PERSON_NAME]" at bounding box center [203, 152] width 41 height 7
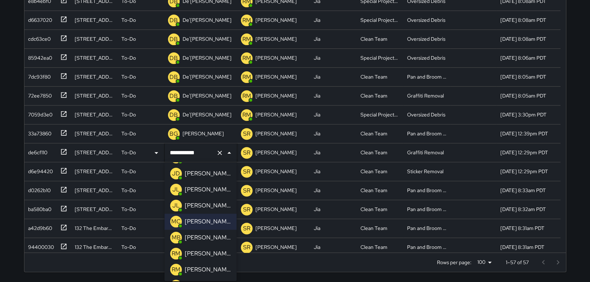
scroll to position [110, 0]
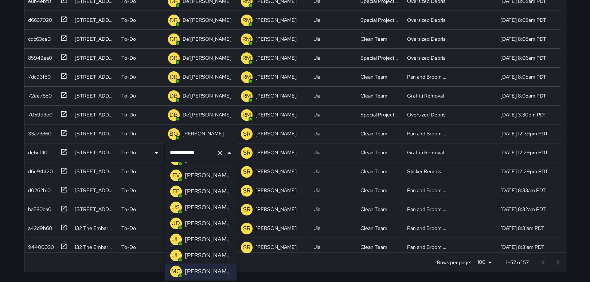
click at [194, 207] on p "[PERSON_NAME]" at bounding box center [208, 207] width 46 height 9
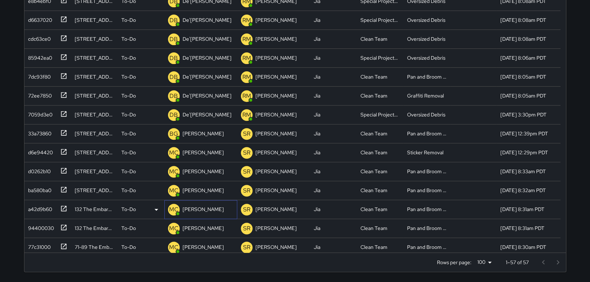
click at [195, 208] on p "[PERSON_NAME]" at bounding box center [203, 209] width 41 height 7
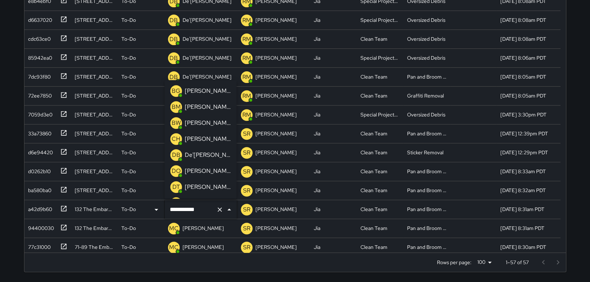
scroll to position [109, 0]
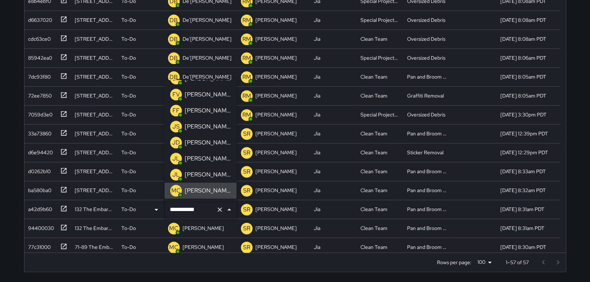
click at [289, 266] on div "Rows per page: 100 *** 1–57 of 57" at bounding box center [295, 262] width 542 height 19
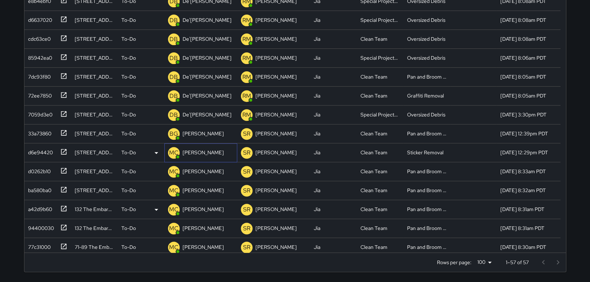
click at [198, 151] on p "[PERSON_NAME]" at bounding box center [203, 152] width 41 height 7
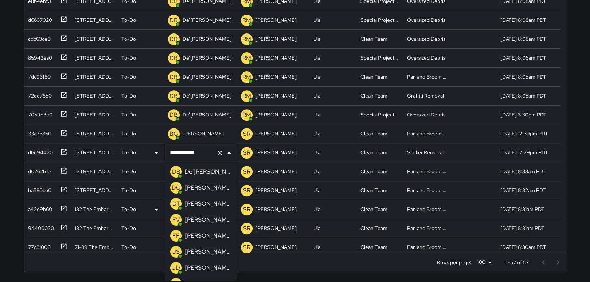
scroll to position [73, 0]
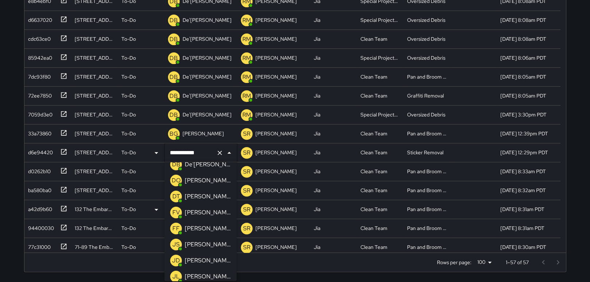
click at [204, 245] on p "[PERSON_NAME]" at bounding box center [208, 245] width 46 height 9
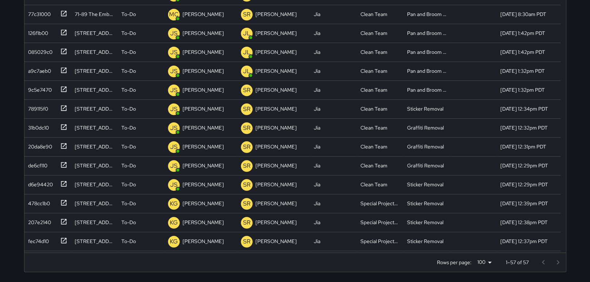
scroll to position [0, 0]
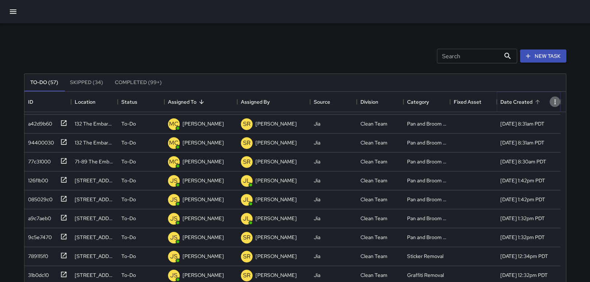
click at [552, 99] on icon "Menu" at bounding box center [554, 101] width 7 height 7
click at [553, 99] on icon "Menu" at bounding box center [554, 101] width 7 height 7
click at [548, 114] on li "Filter" at bounding box center [547, 116] width 26 height 13
select select "**********"
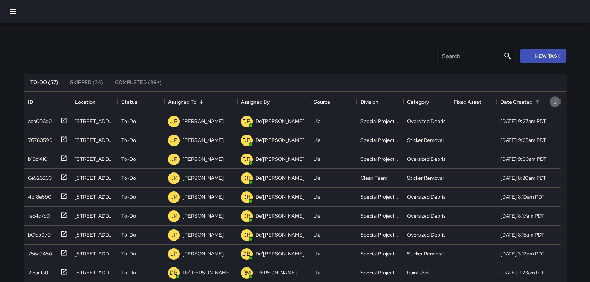
click at [554, 99] on icon "Menu" at bounding box center [554, 101] width 1 height 5
click at [523, 100] on div "Date Created" at bounding box center [516, 102] width 32 height 20
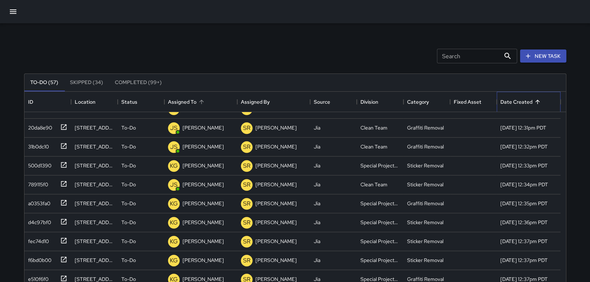
scroll to position [592, 0]
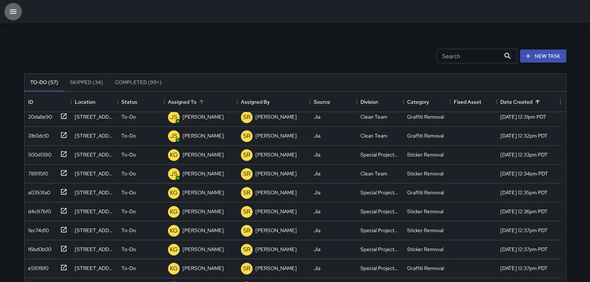
click at [10, 9] on icon "button" at bounding box center [13, 11] width 9 height 9
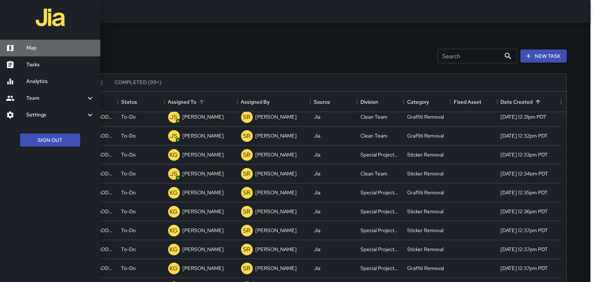
click at [28, 47] on h6 "Map" at bounding box center [60, 48] width 68 height 8
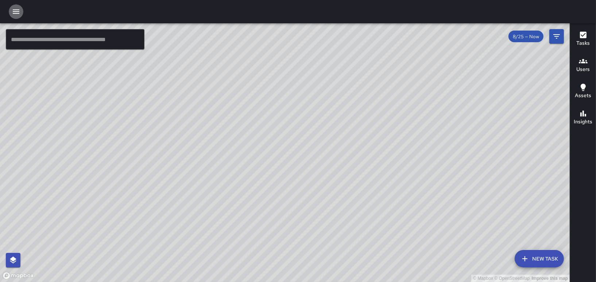
click at [12, 13] on icon "button" at bounding box center [16, 11] width 9 height 9
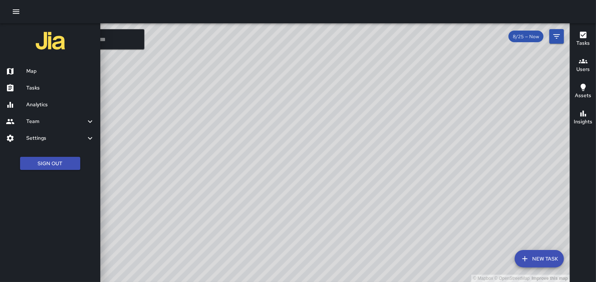
click at [34, 90] on h6 "Tasks" at bounding box center [60, 88] width 68 height 8
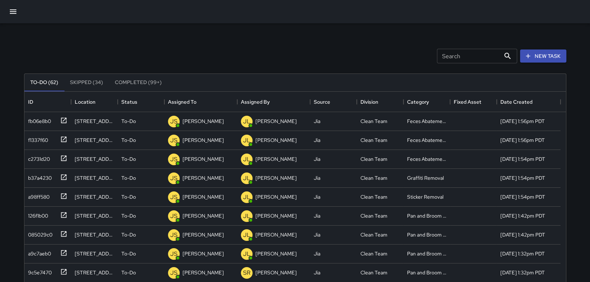
click at [573, 89] on div "Search Search New Task To-Do (62) Skipped (34) Completed (99+) ID Location Stat…" at bounding box center [295, 226] width 560 height 407
click at [11, 11] on icon "button" at bounding box center [13, 11] width 7 height 4
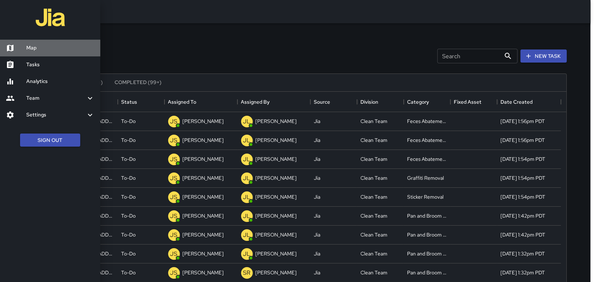
click at [43, 48] on h6 "Map" at bounding box center [60, 48] width 68 height 8
